Goal: Task Accomplishment & Management: Complete application form

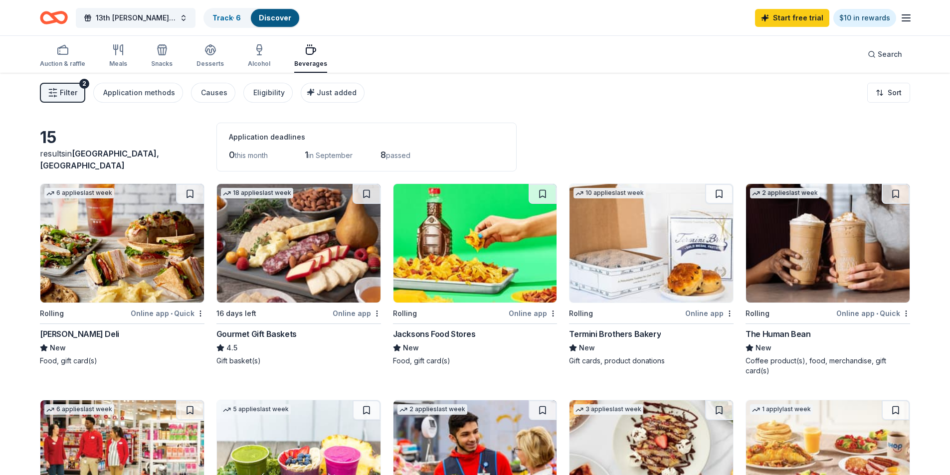
click at [853, 313] on div "Online app • Quick" at bounding box center [874, 313] width 74 height 12
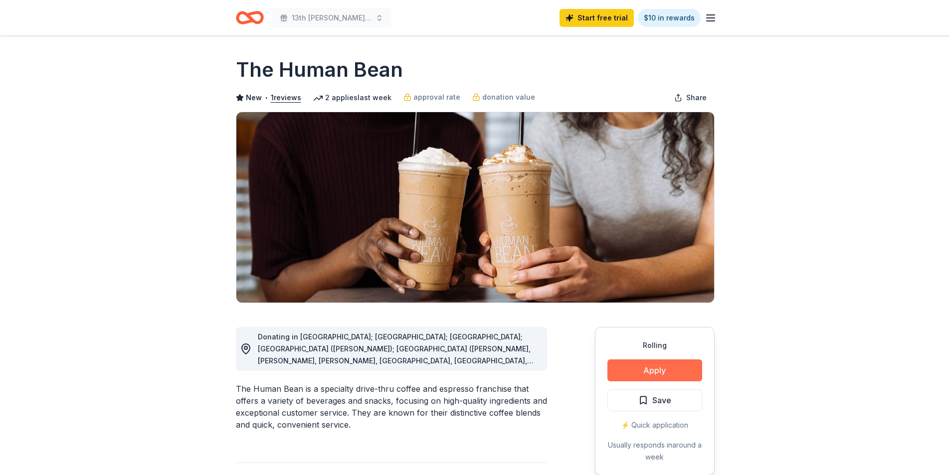
click at [650, 365] on button "Apply" at bounding box center [655, 371] width 95 height 22
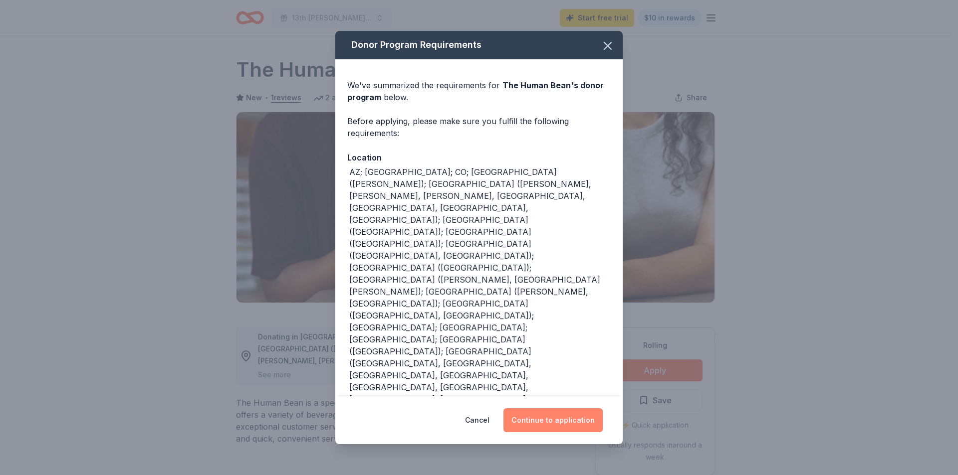
click at [543, 409] on button "Continue to application" at bounding box center [552, 421] width 99 height 24
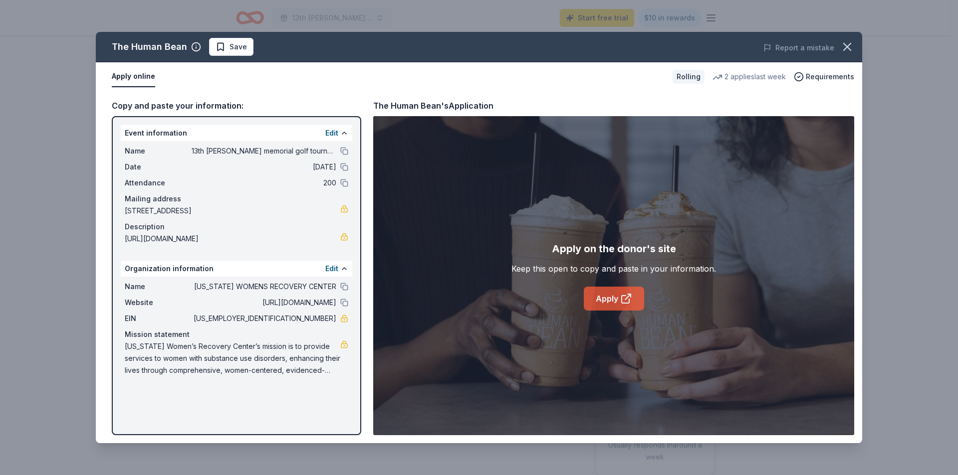
click at [612, 302] on link "Apply" at bounding box center [614, 299] width 60 height 24
